Goal: Find specific page/section: Find specific page/section

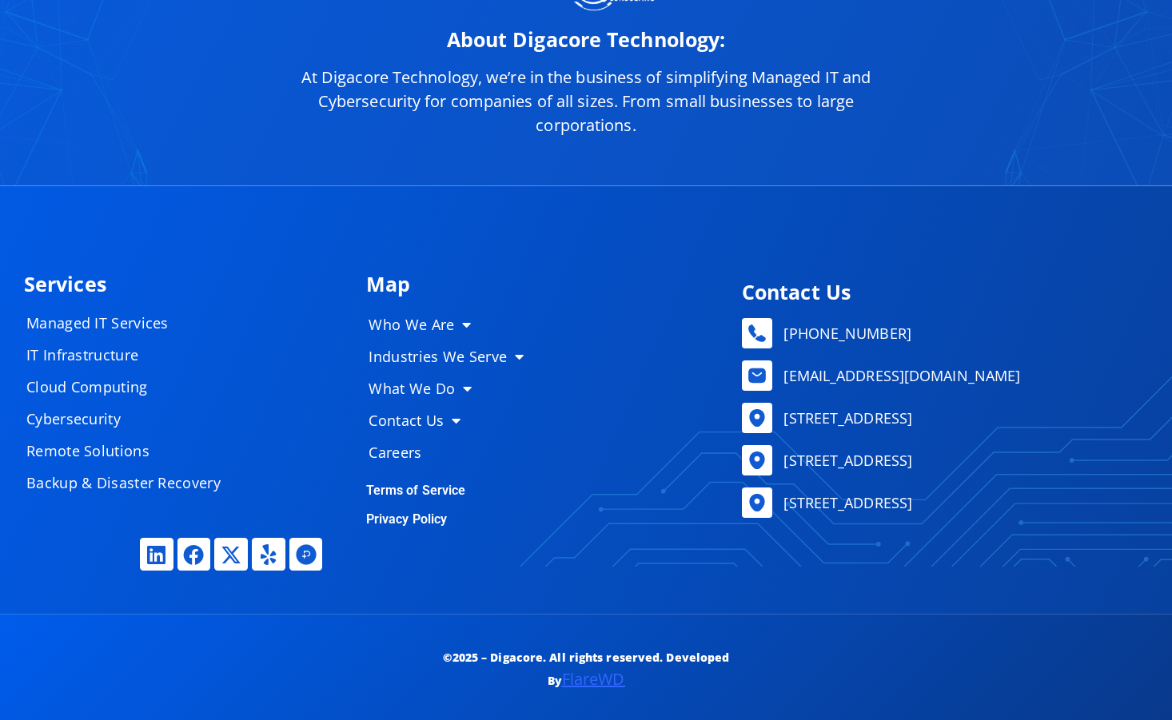
scroll to position [7764, 0]
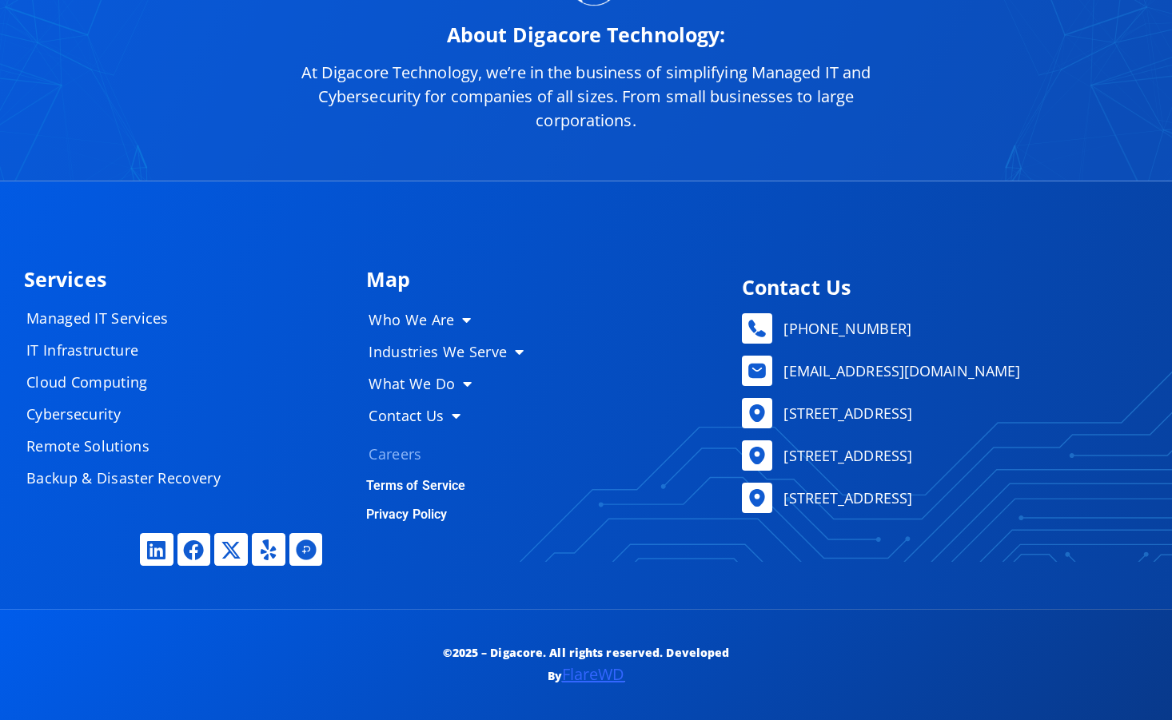
click at [393, 443] on link "Careers" at bounding box center [453, 454] width 200 height 32
click at [395, 450] on link "Careers" at bounding box center [453, 454] width 200 height 32
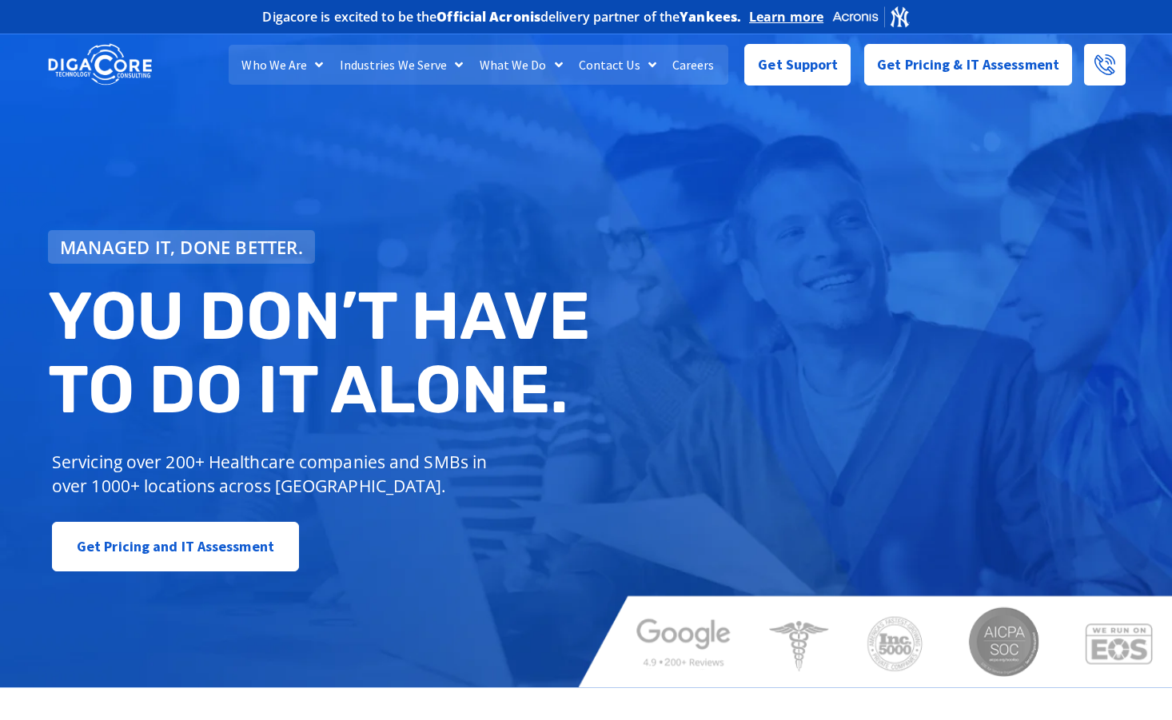
click at [664, 85] on link "Careers" at bounding box center [693, 65] width 58 height 40
